Goal: Navigation & Orientation: Find specific page/section

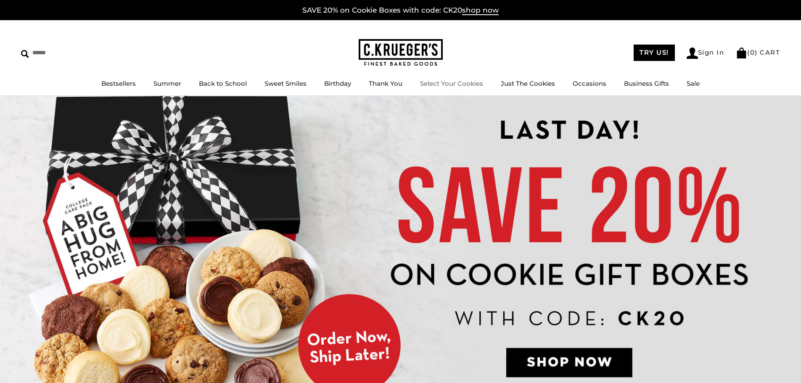
click at [453, 80] on link "Select Your Cookies" at bounding box center [451, 84] width 63 height 8
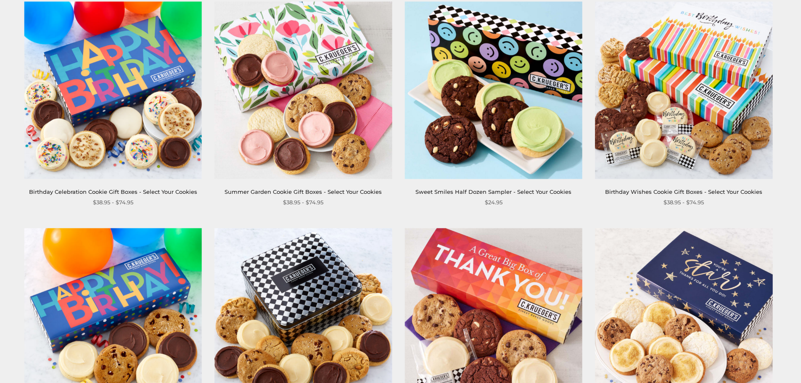
scroll to position [421, 0]
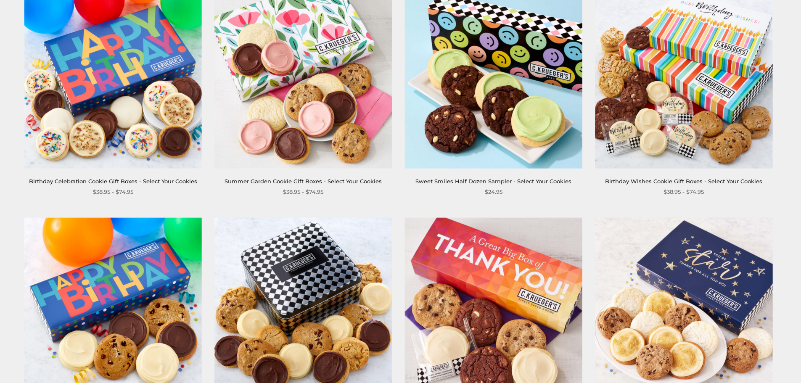
click at [643, 260] on img at bounding box center [684, 307] width 178 height 178
